Goal: Navigation & Orientation: Find specific page/section

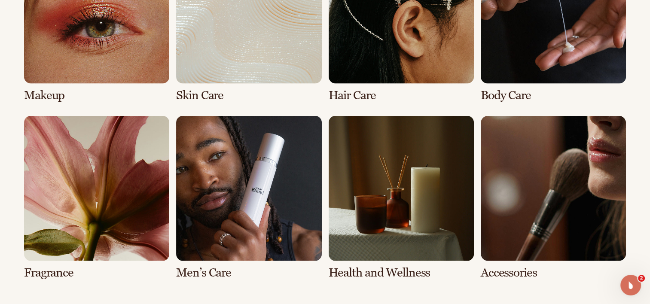
scroll to position [1740, 0]
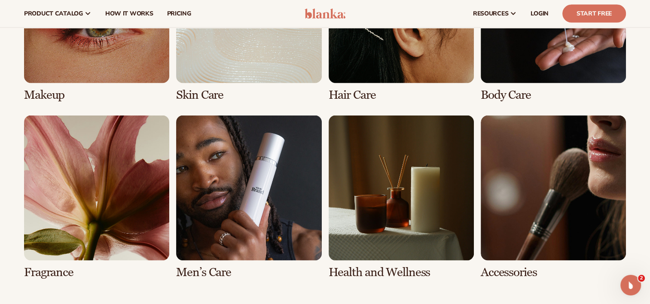
click at [516, 69] on link "4 / 8" at bounding box center [553, 20] width 145 height 164
click at [519, 74] on link "4 / 8" at bounding box center [553, 20] width 145 height 164
